Goal: Information Seeking & Learning: Learn about a topic

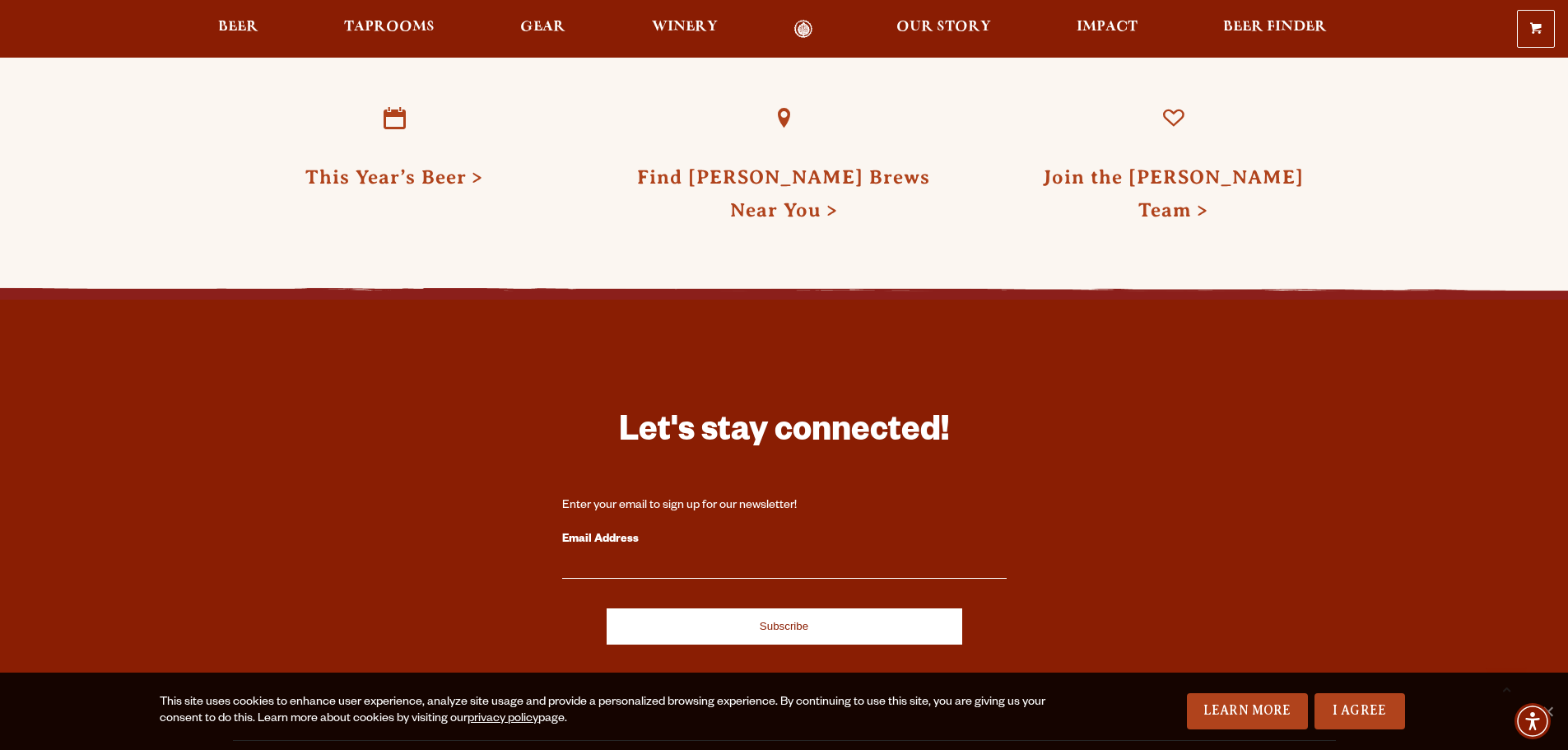
scroll to position [4260, 0]
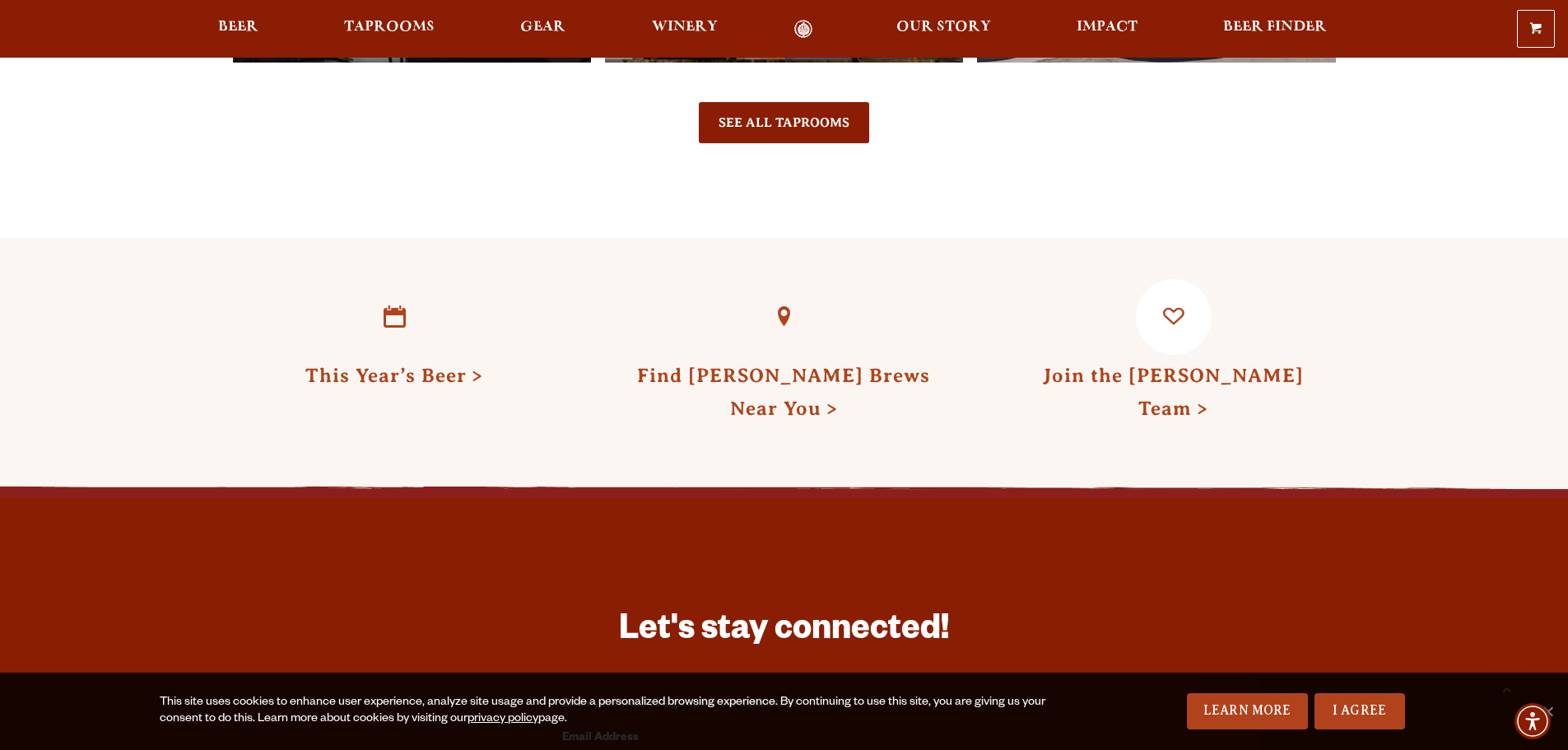
click at [1166, 365] on link "Join the Odell Team" at bounding box center [1173, 392] width 261 height 54
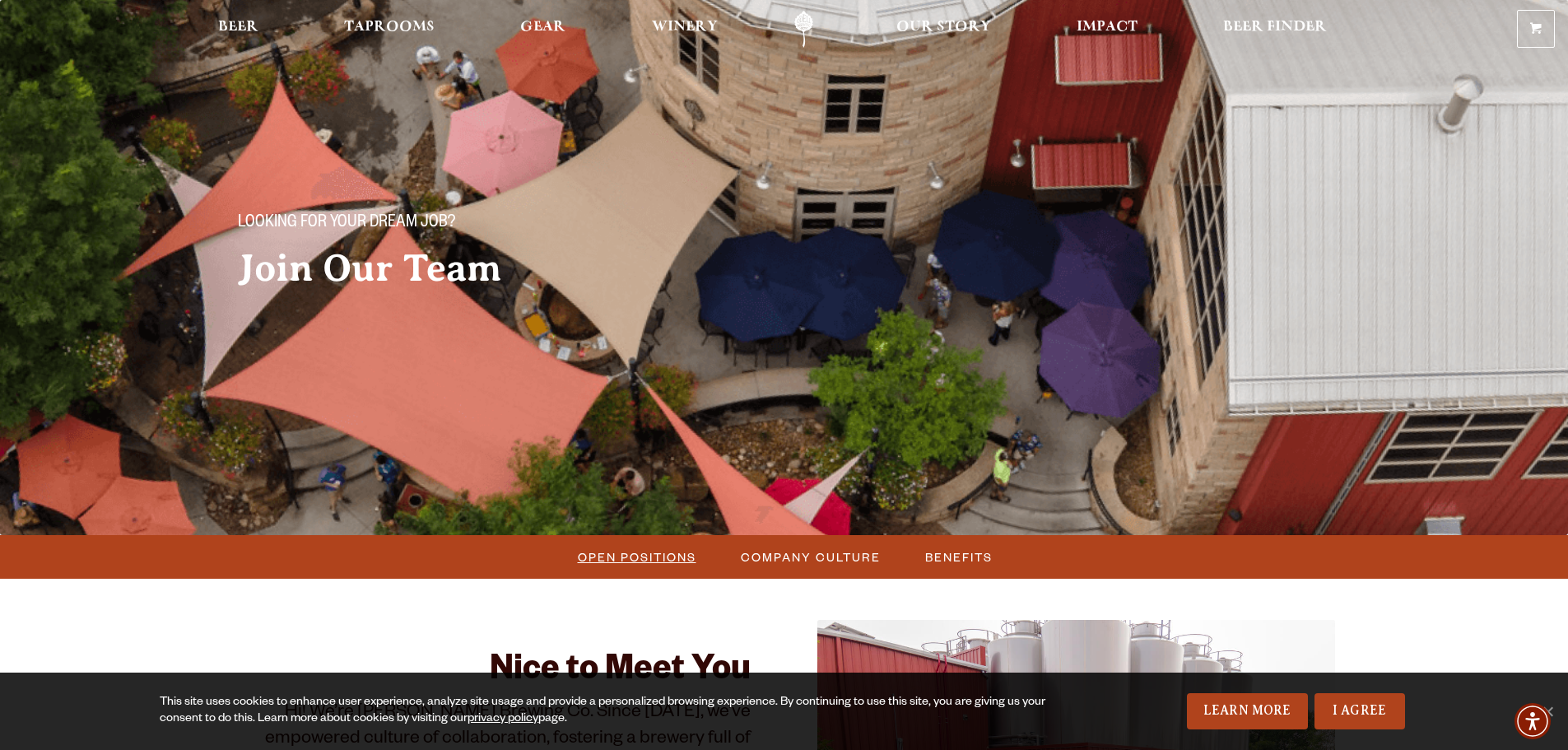
click at [666, 557] on span "Open Positions" at bounding box center [637, 557] width 119 height 24
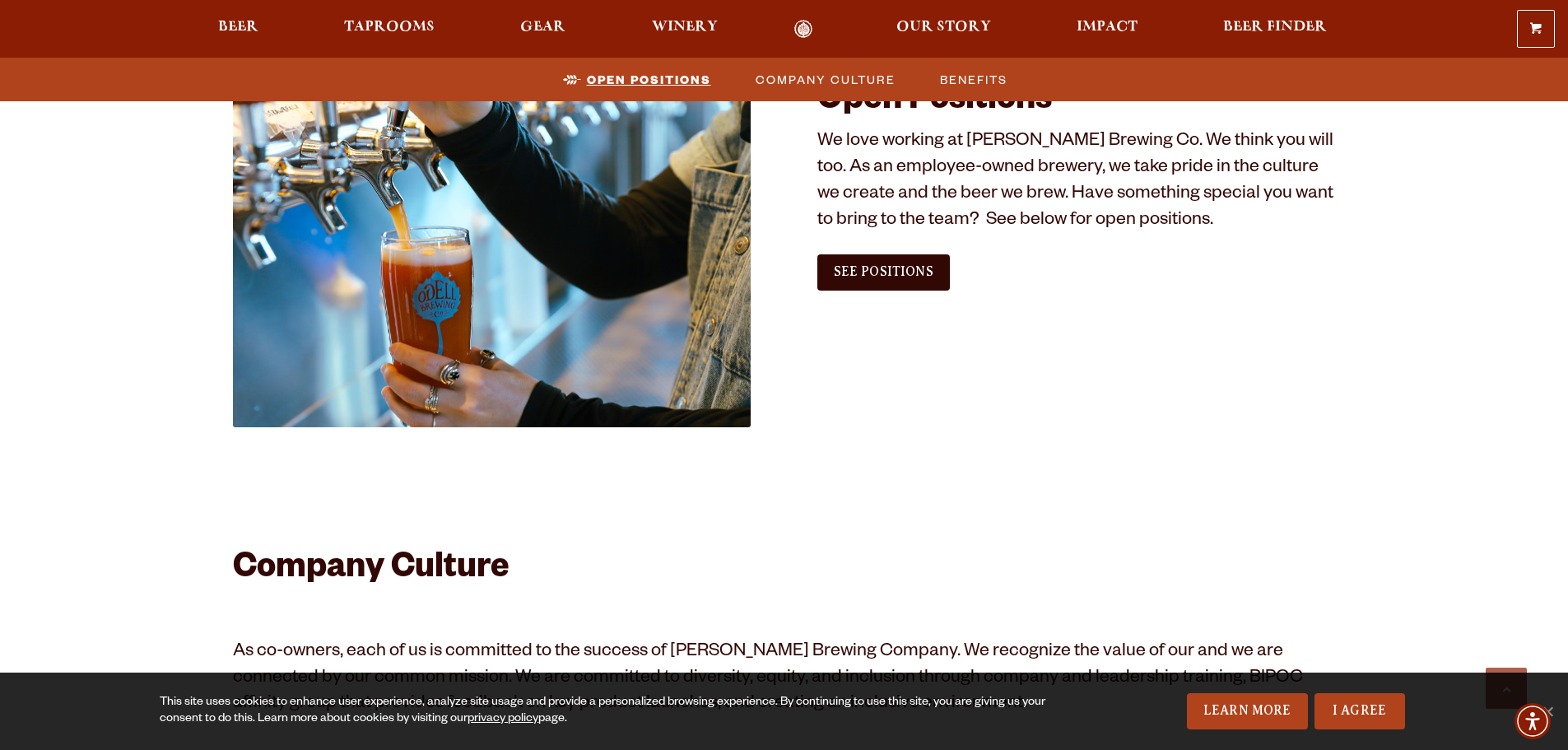
scroll to position [1002, 0]
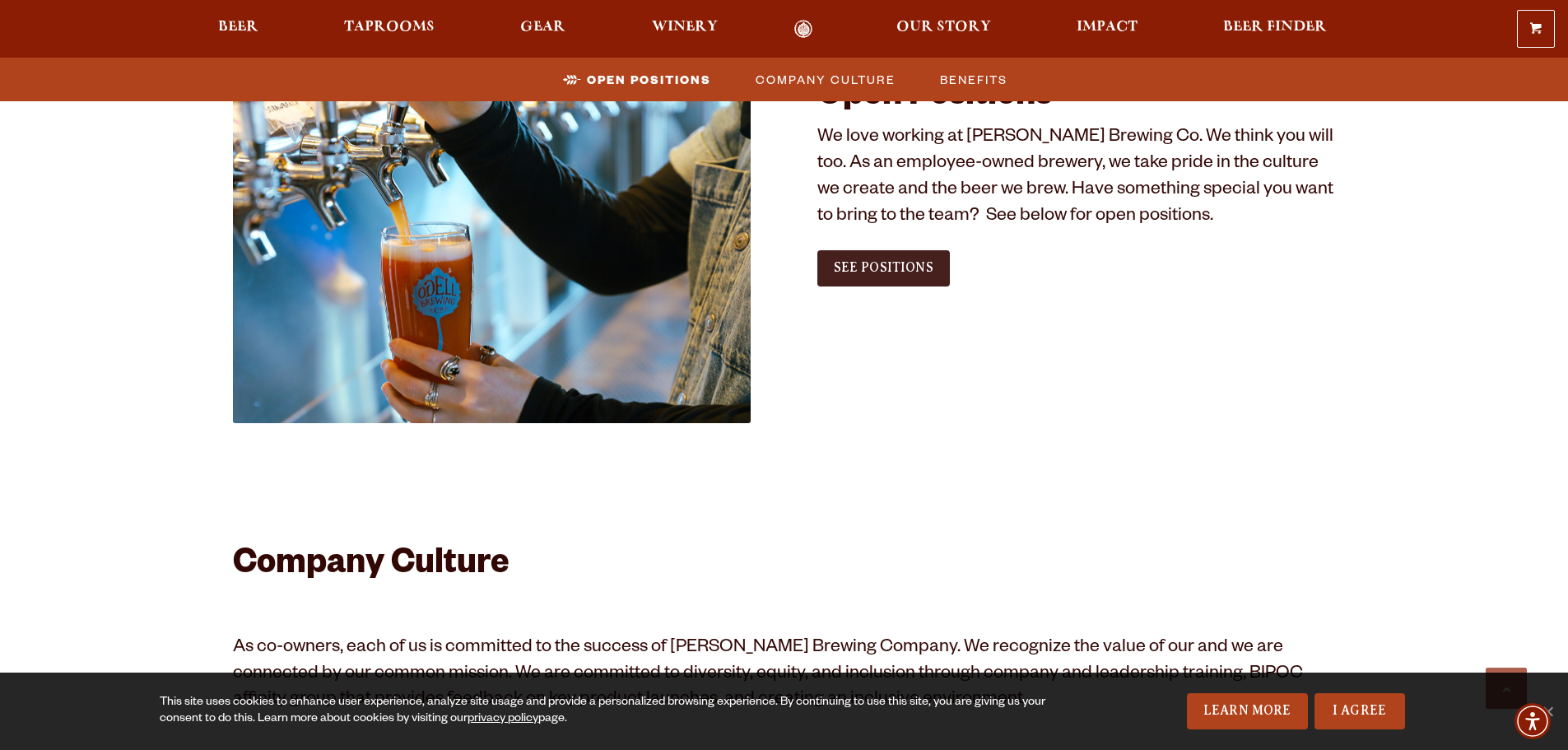
click at [870, 278] on link "See Positions" at bounding box center [883, 268] width 133 height 36
